Goal: Communication & Community: Answer question/provide support

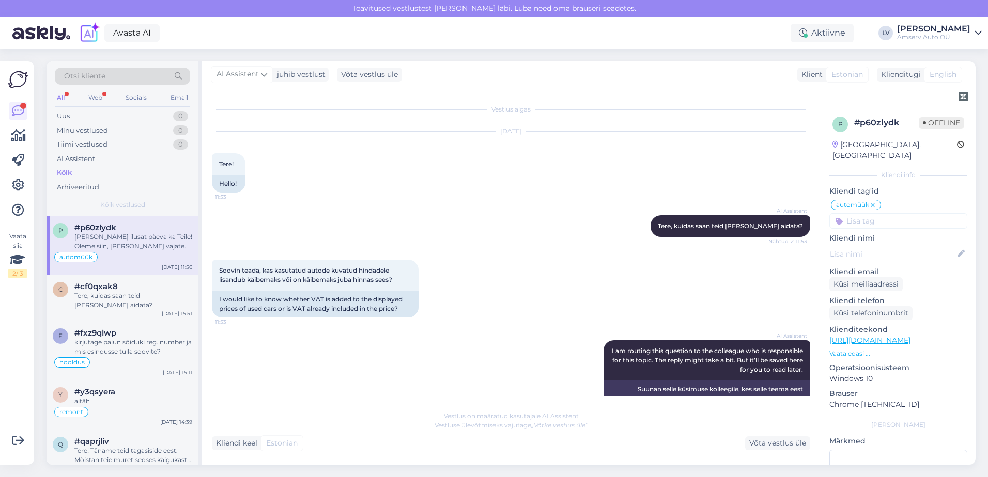
scroll to position [83, 0]
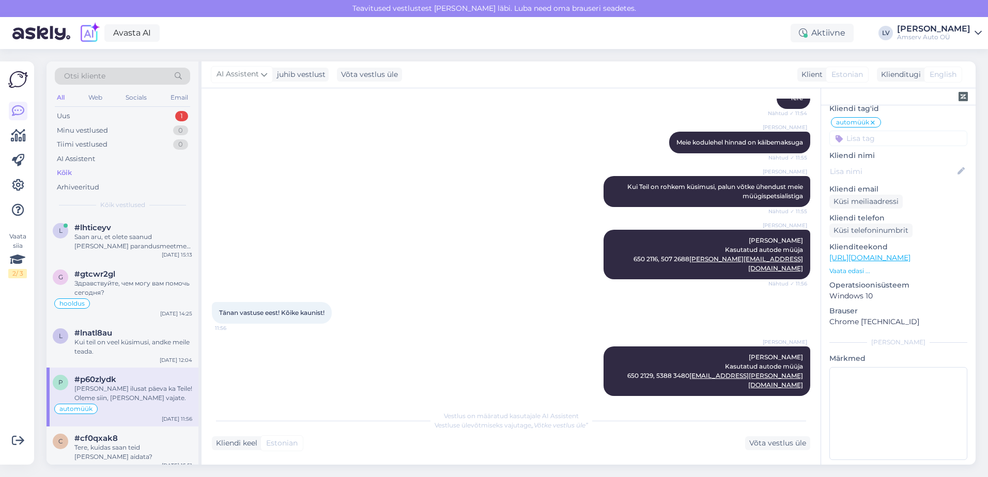
click at [141, 109] on div "Otsi kliente All Web Socials Email Uus 1 Minu vestlused 0 Tiimi vestlused 0 AI …" at bounding box center [123, 138] width 152 height 154
click at [140, 113] on div "Uus 1" at bounding box center [122, 116] width 135 height 14
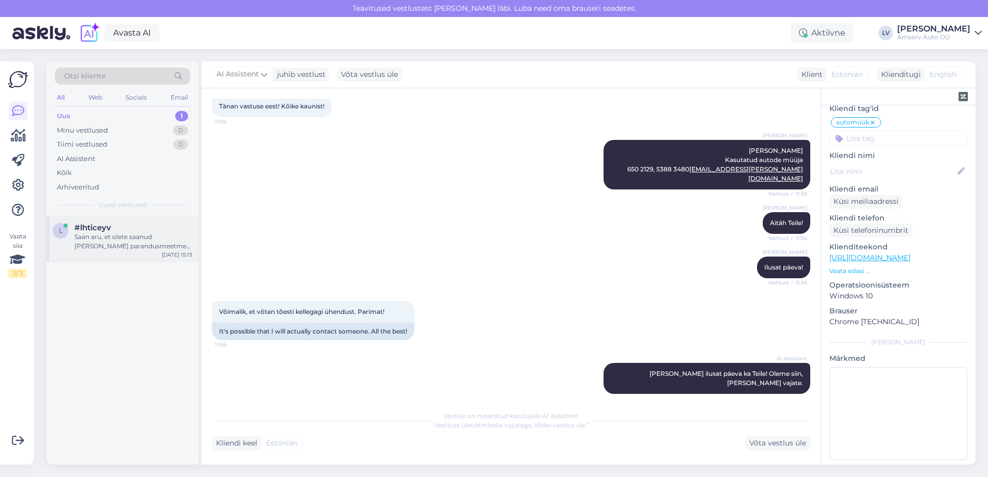
click at [112, 236] on div "Saan aru, et olete saanud [PERSON_NAME] parandusmeetme kohta. Kuna tegemist on …" at bounding box center [133, 242] width 118 height 19
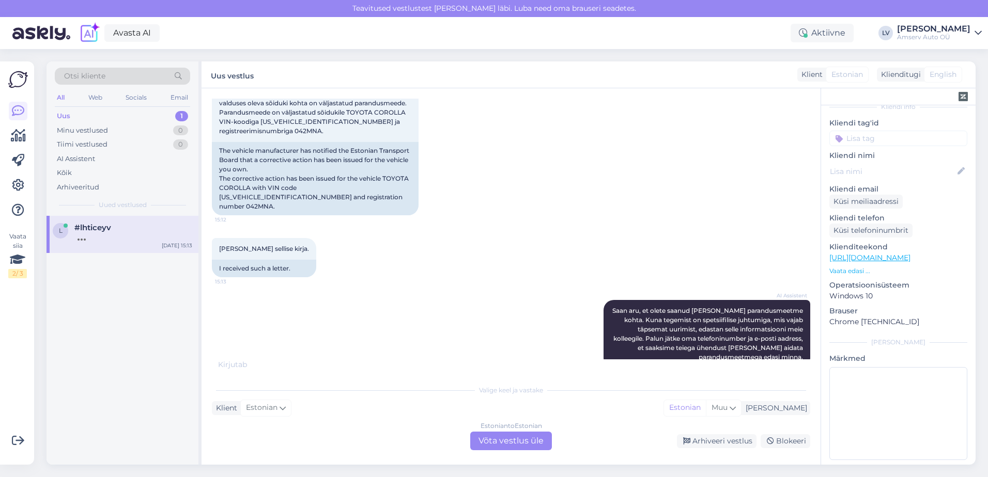
scroll to position [19, 0]
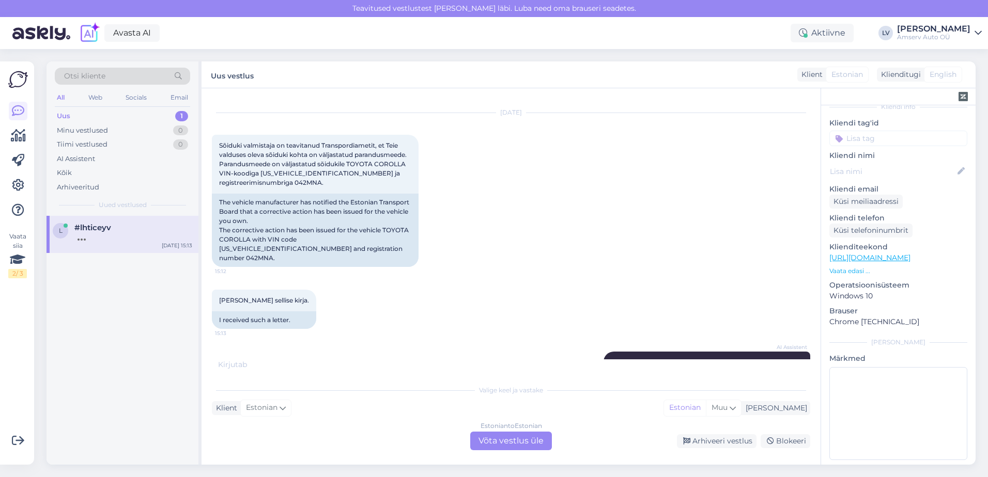
click at [491, 439] on div "Estonian to Estonian Võta vestlus üle" at bounding box center [511, 441] width 82 height 19
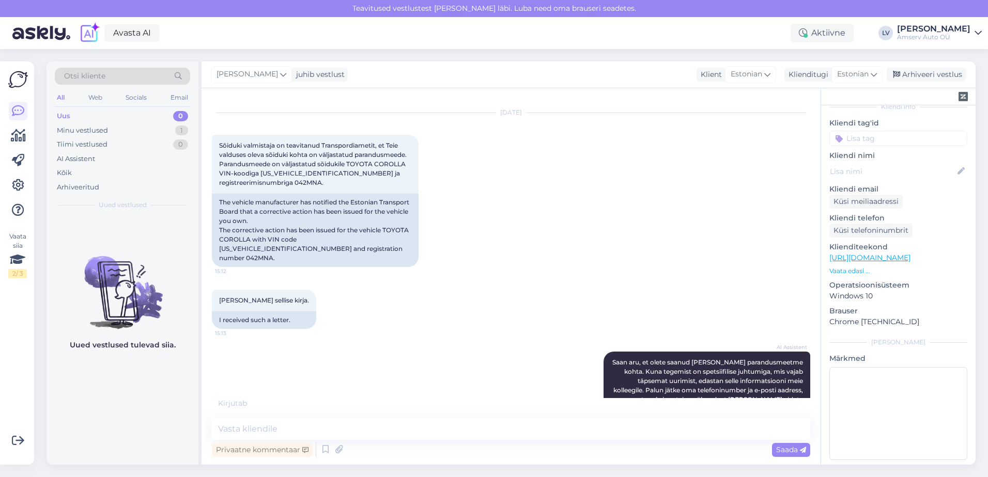
click at [510, 410] on div "Vestlus algas [DATE] Sõiduki valmistaja on teavitanud Transpordiametit, et Teie…" at bounding box center [511, 276] width 619 height 377
drag, startPoint x: 520, startPoint y: 417, endPoint x: 525, endPoint y: 421, distance: 5.6
click at [523, 420] on div "Vestlus algas [DATE] Sõiduki valmistaja on teavitanud Transpordiametit, et Teie…" at bounding box center [511, 276] width 619 height 377
drag, startPoint x: 528, startPoint y: 422, endPoint x: 538, endPoint y: 430, distance: 13.6
click at [528, 423] on textarea at bounding box center [511, 430] width 598 height 22
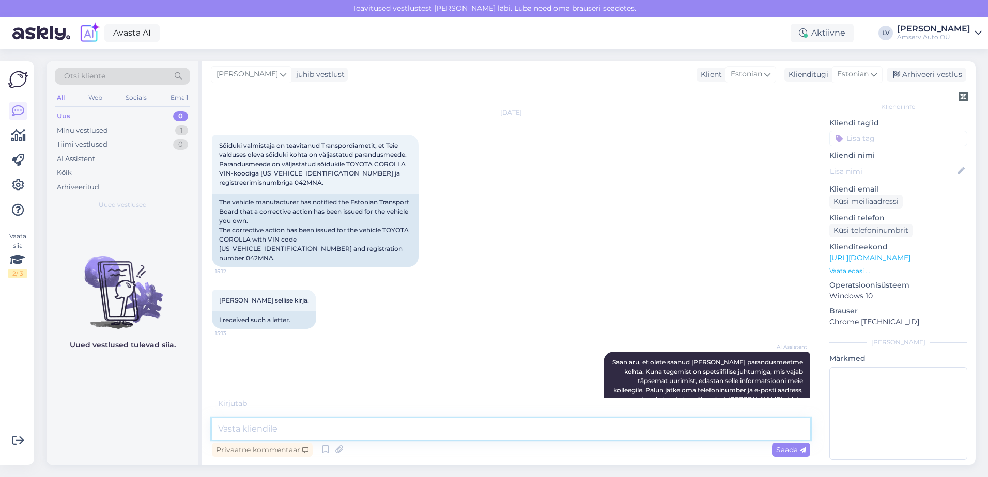
click at [559, 423] on textarea at bounding box center [511, 430] width 598 height 22
click at [559, 429] on textarea at bounding box center [511, 430] width 598 height 22
type textarea "Tere"
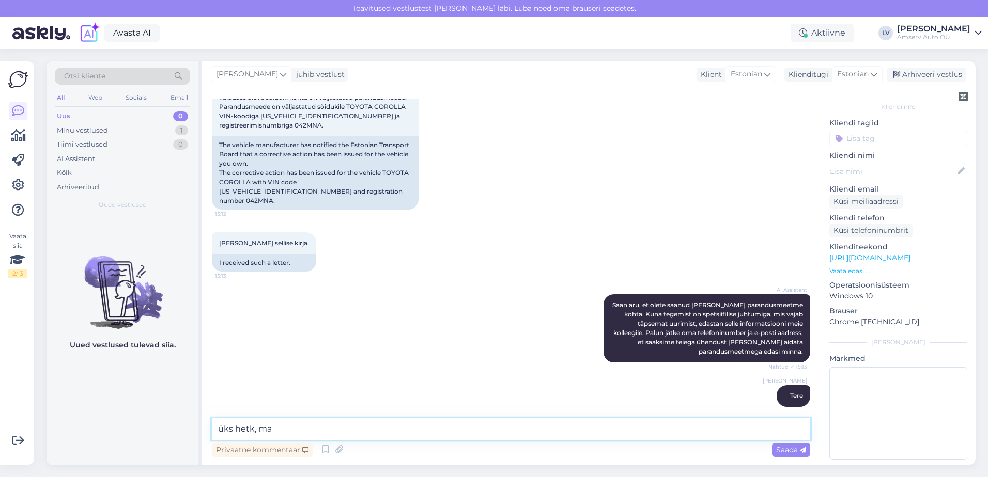
scroll to position [120, 0]
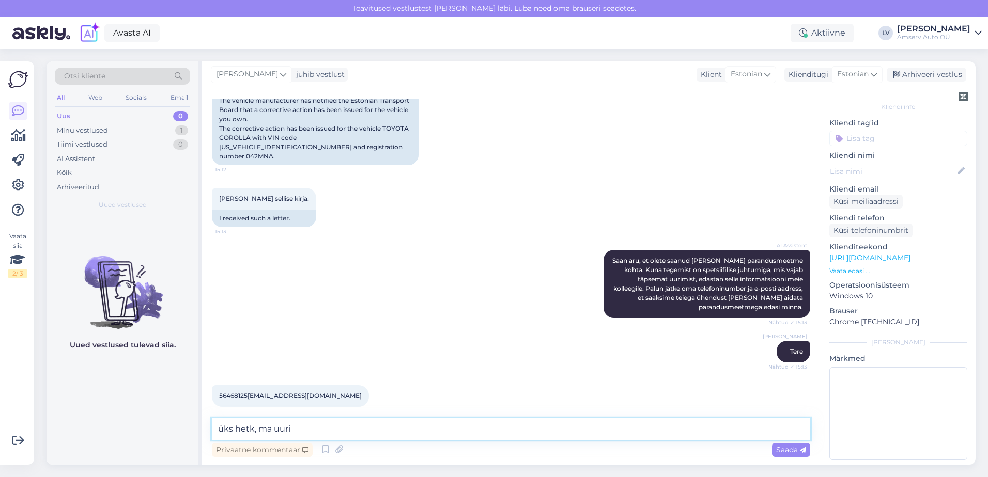
type textarea "üks hetk, ma uurin"
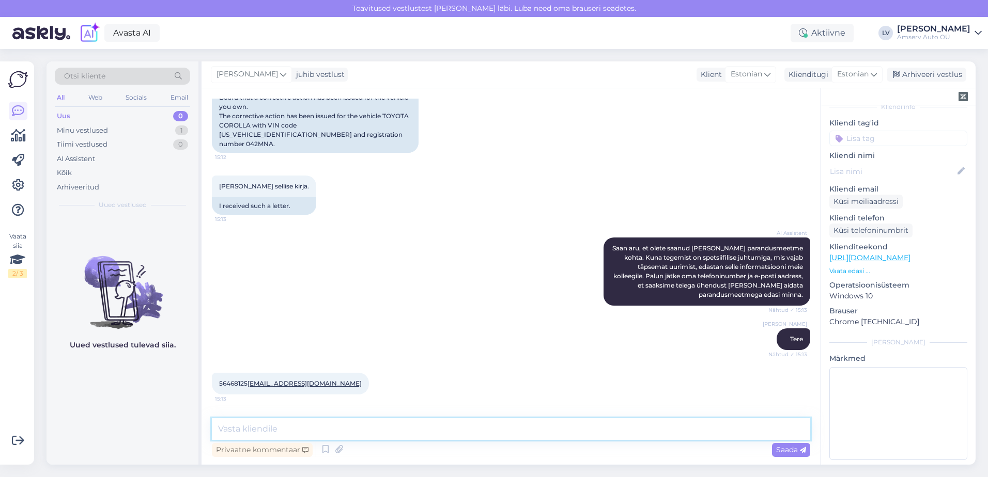
scroll to position [10, 0]
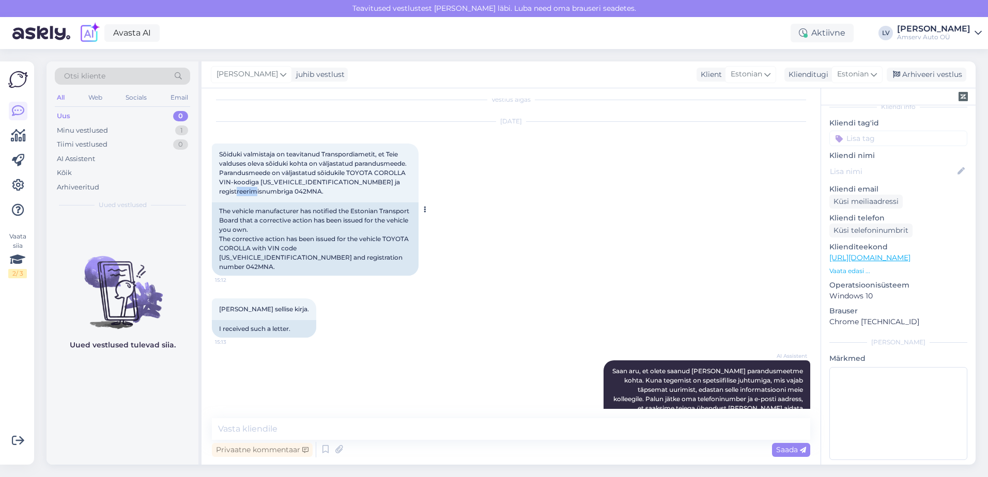
drag, startPoint x: 246, startPoint y: 191, endPoint x: 221, endPoint y: 194, distance: 25.5
click at [221, 194] on span "Sõiduki valmistaja on teavitanud Transpordiametit, et Teie valduses oleva sõidu…" at bounding box center [313, 172] width 188 height 45
copy span "042MNA"
click at [294, 429] on textarea at bounding box center [511, 430] width 598 height 22
type textarea "kõrvalistuja padjamehhanisimi uuendus"
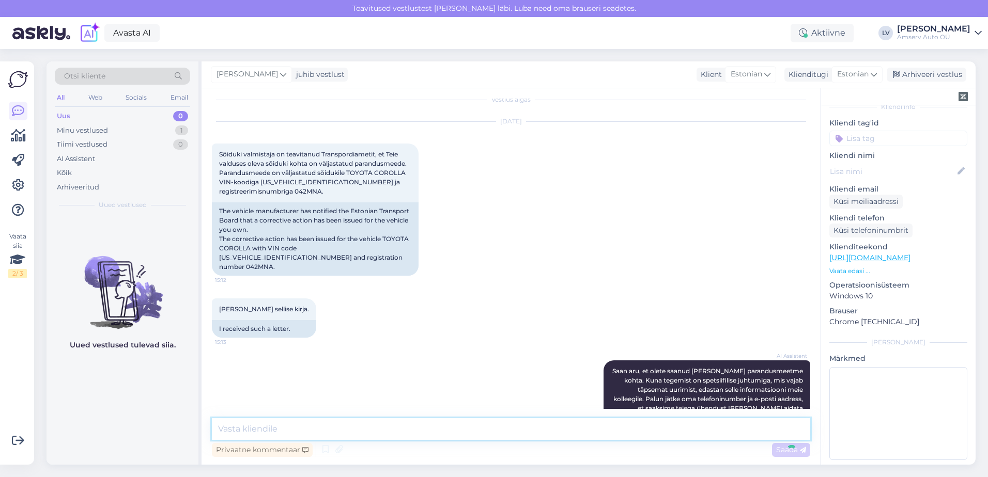
scroll to position [209, 0]
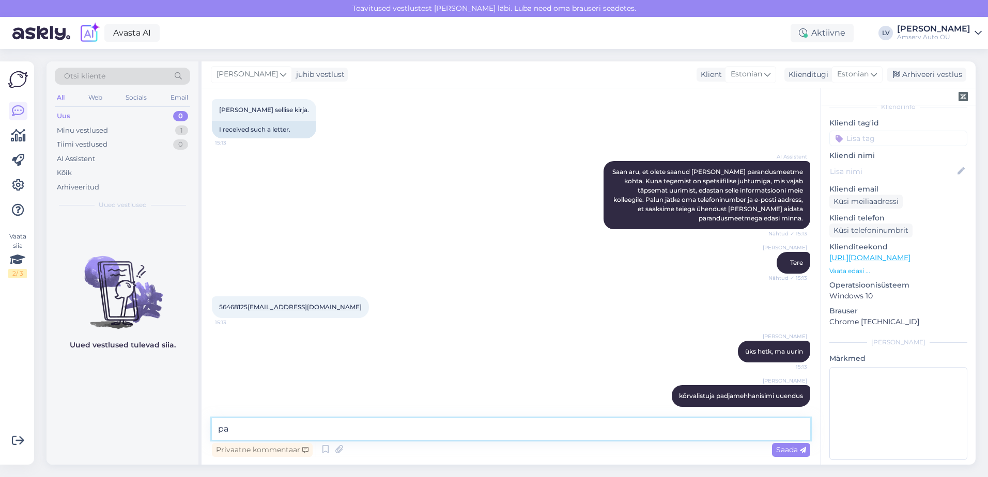
type textarea "p"
type textarea "milline esindus Teile sobib kõige paremini?"
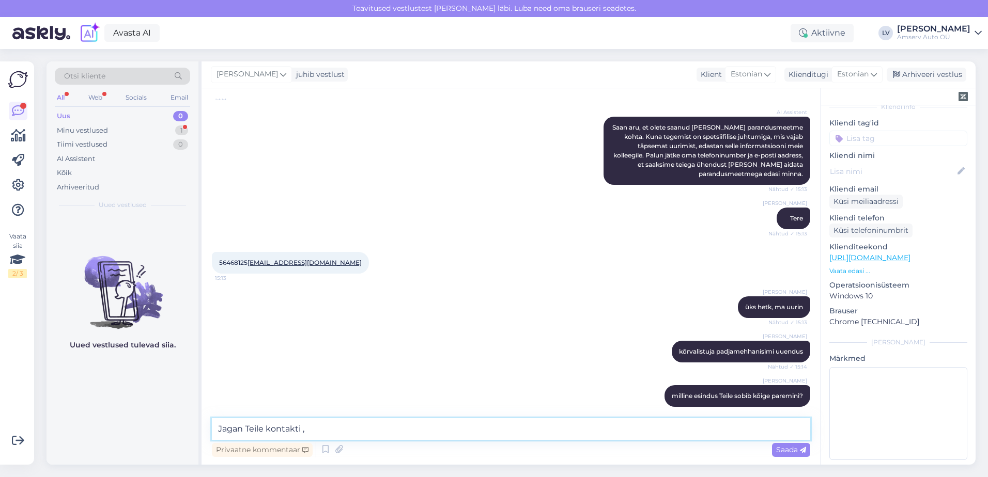
scroll to position [298, 0]
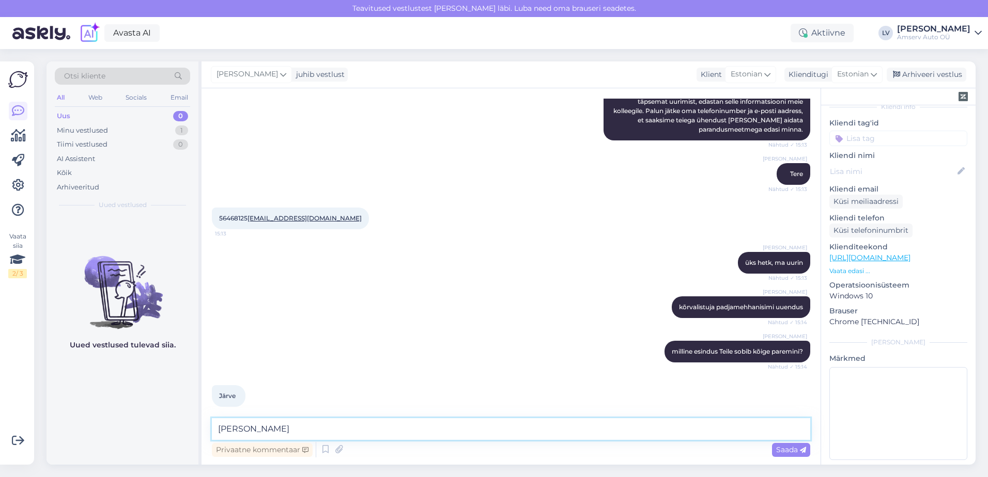
type textarea "J"
click at [338, 429] on textarea "Palun kirjutage meile" at bounding box center [511, 430] width 598 height 22
paste textarea "[PERSON_NAME][EMAIL_ADDRESS][PERSON_NAME][DOMAIN_NAME]"
click at [444, 421] on textarea "Palun kirjutage meile [EMAIL_ADDRESS][PERSON_NAME][DOMAIN_NAME]" at bounding box center [511, 430] width 598 height 22
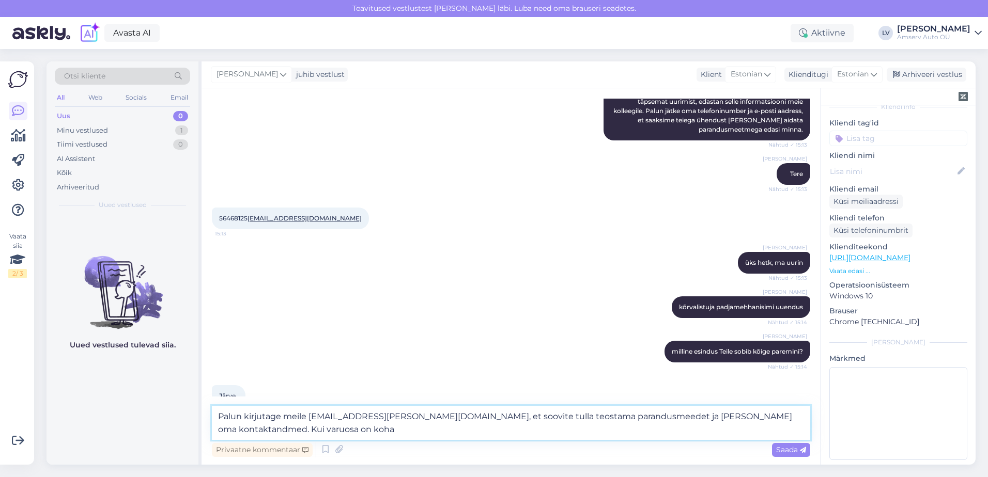
scroll to position [309, 0]
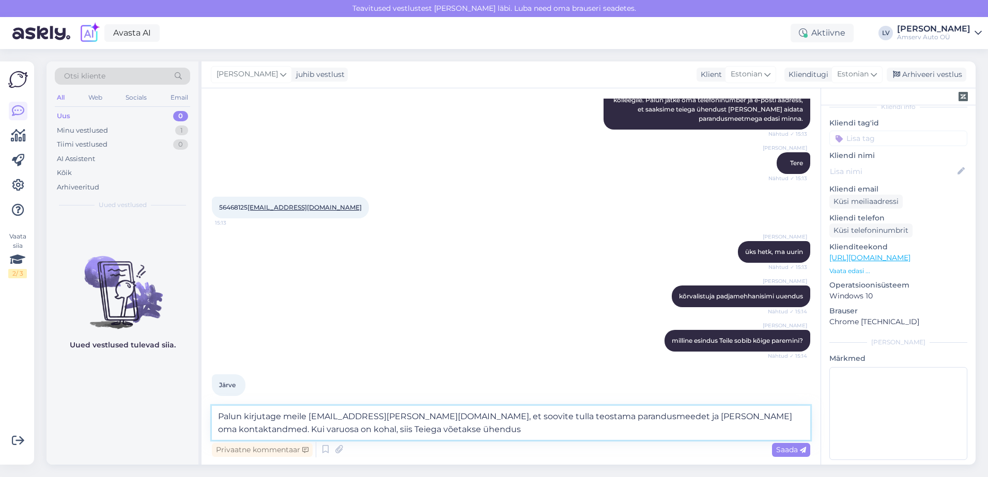
type textarea "Palun kirjutage meile [EMAIL_ADDRESS][PERSON_NAME][DOMAIN_NAME], et soovite tul…"
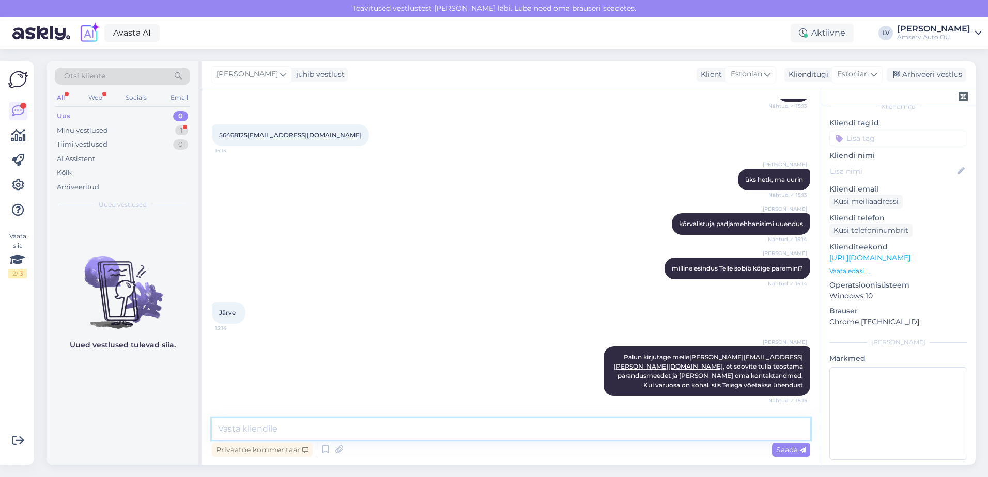
scroll to position [415, 0]
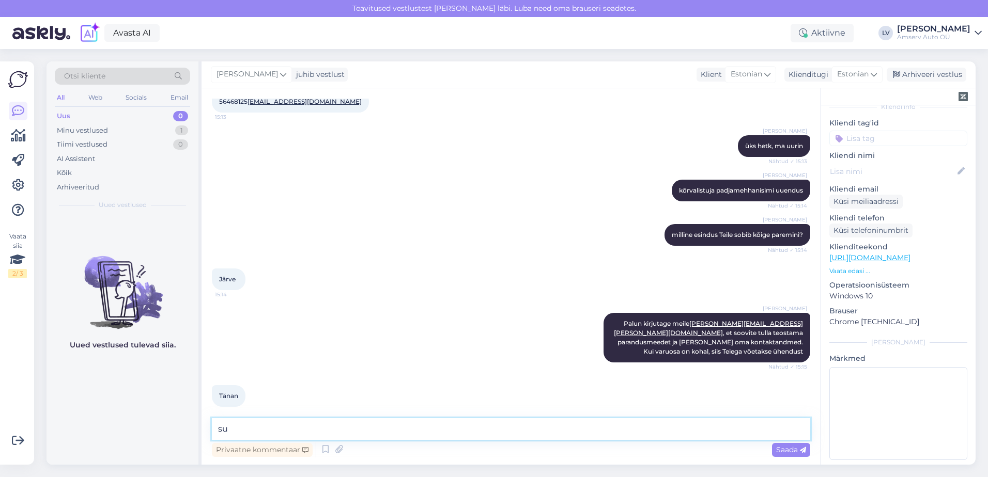
type textarea "s"
type textarea "Kas saame veel kuidagi abiks olla?"
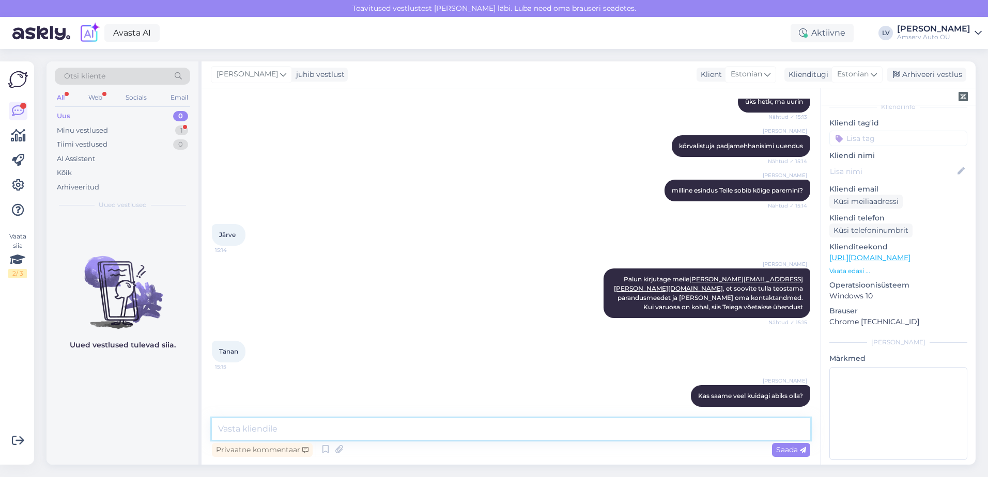
scroll to position [504, 0]
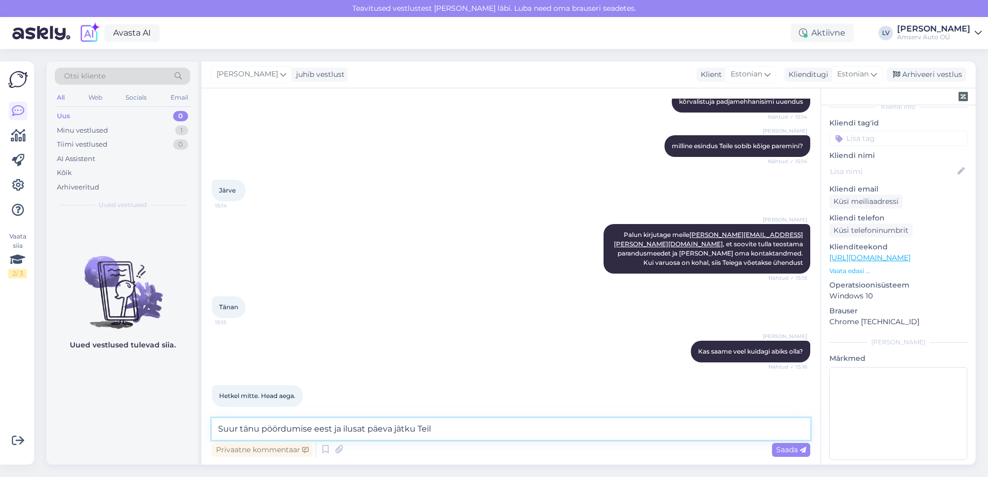
type textarea "Suur tänu pöördumise eest ja ilusat päeva jätku Teile"
